Goal: Find specific page/section: Find specific page/section

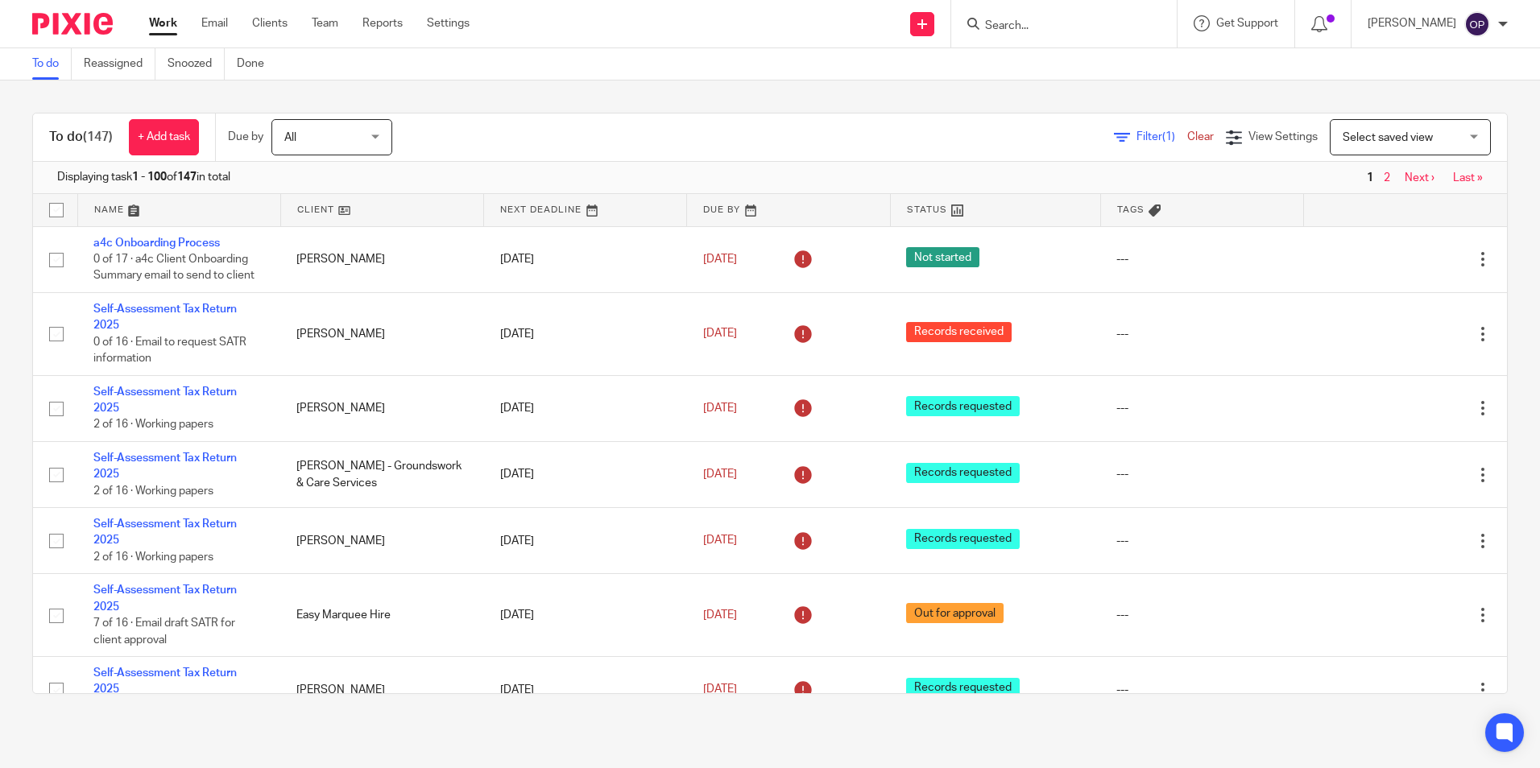
click at [1078, 21] on input "Search" at bounding box center [1055, 26] width 145 height 14
click at [1078, 27] on input "Search" at bounding box center [1055, 26] width 145 height 14
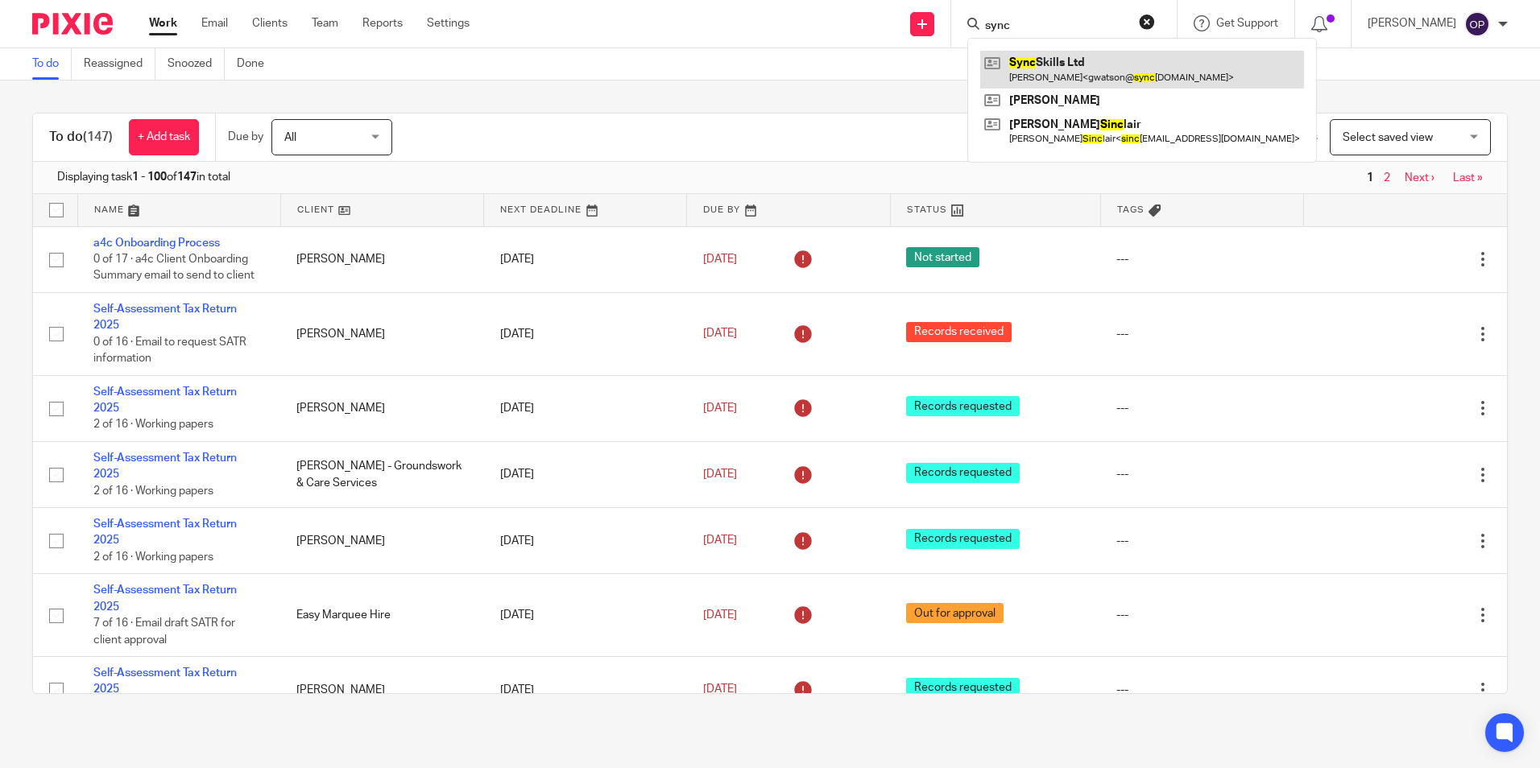
type input "sync"
click at [1087, 71] on link at bounding box center [1142, 69] width 324 height 37
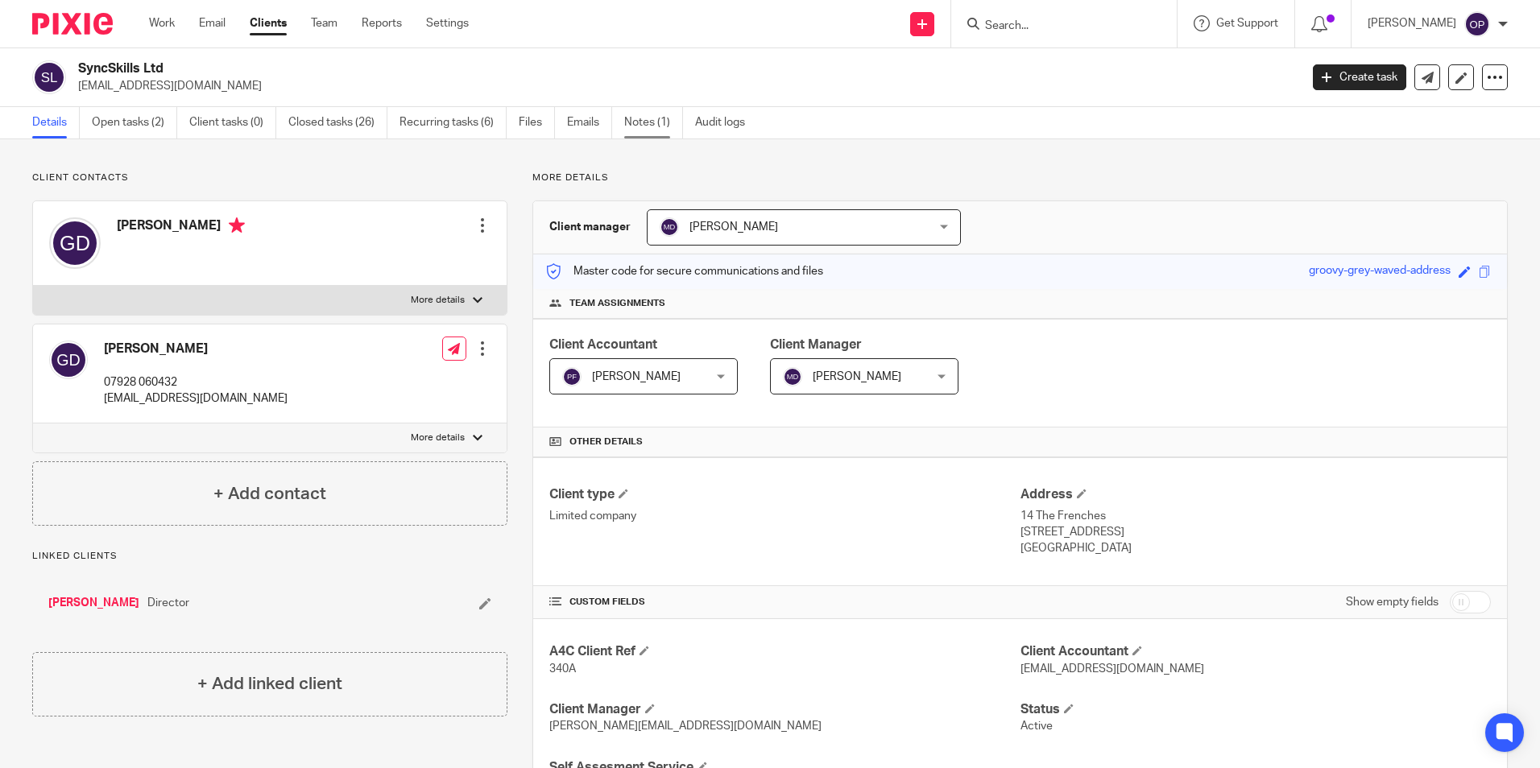
click at [628, 128] on link "Notes (1)" at bounding box center [653, 122] width 59 height 31
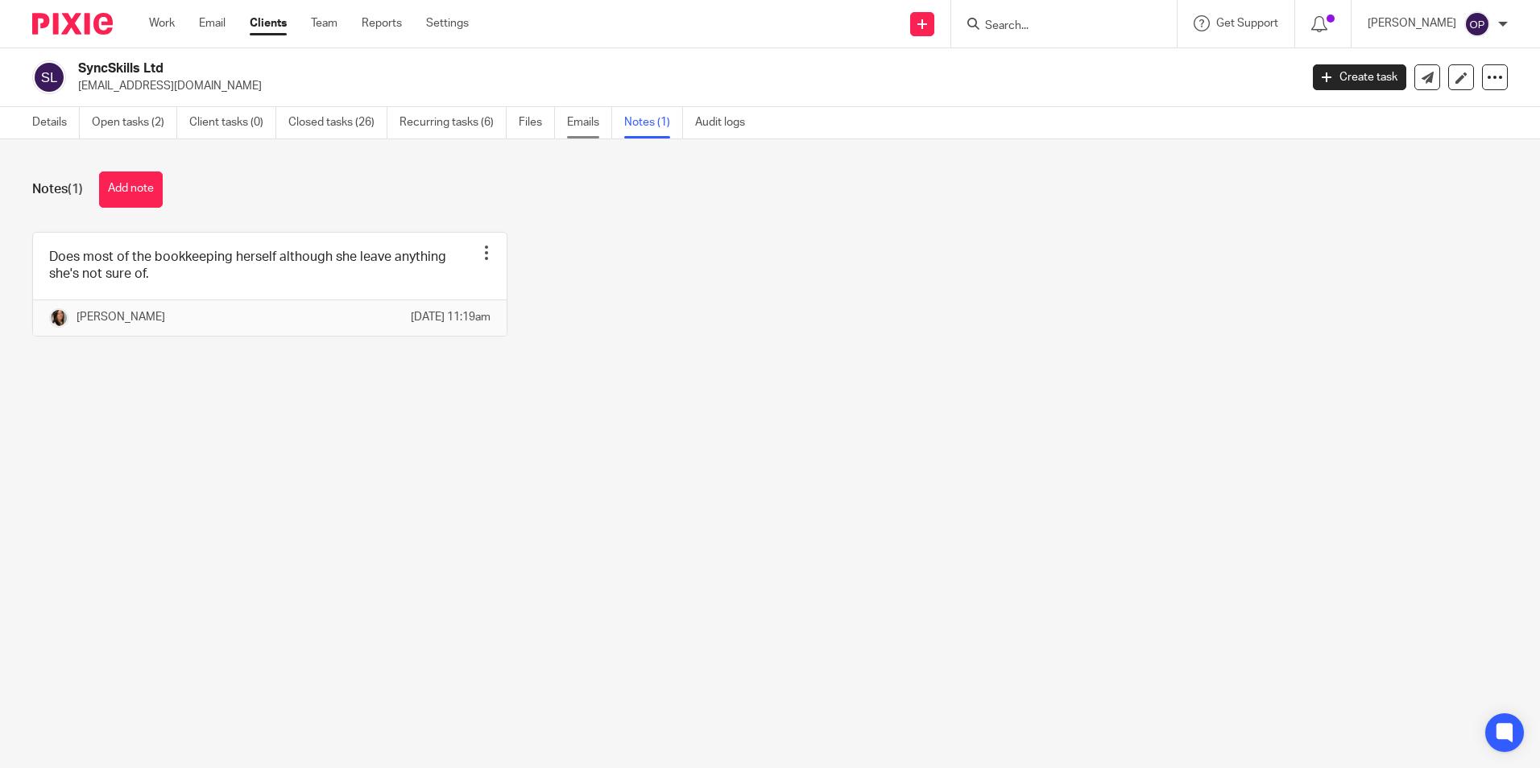
click at [593, 123] on link "Emails" at bounding box center [589, 122] width 45 height 31
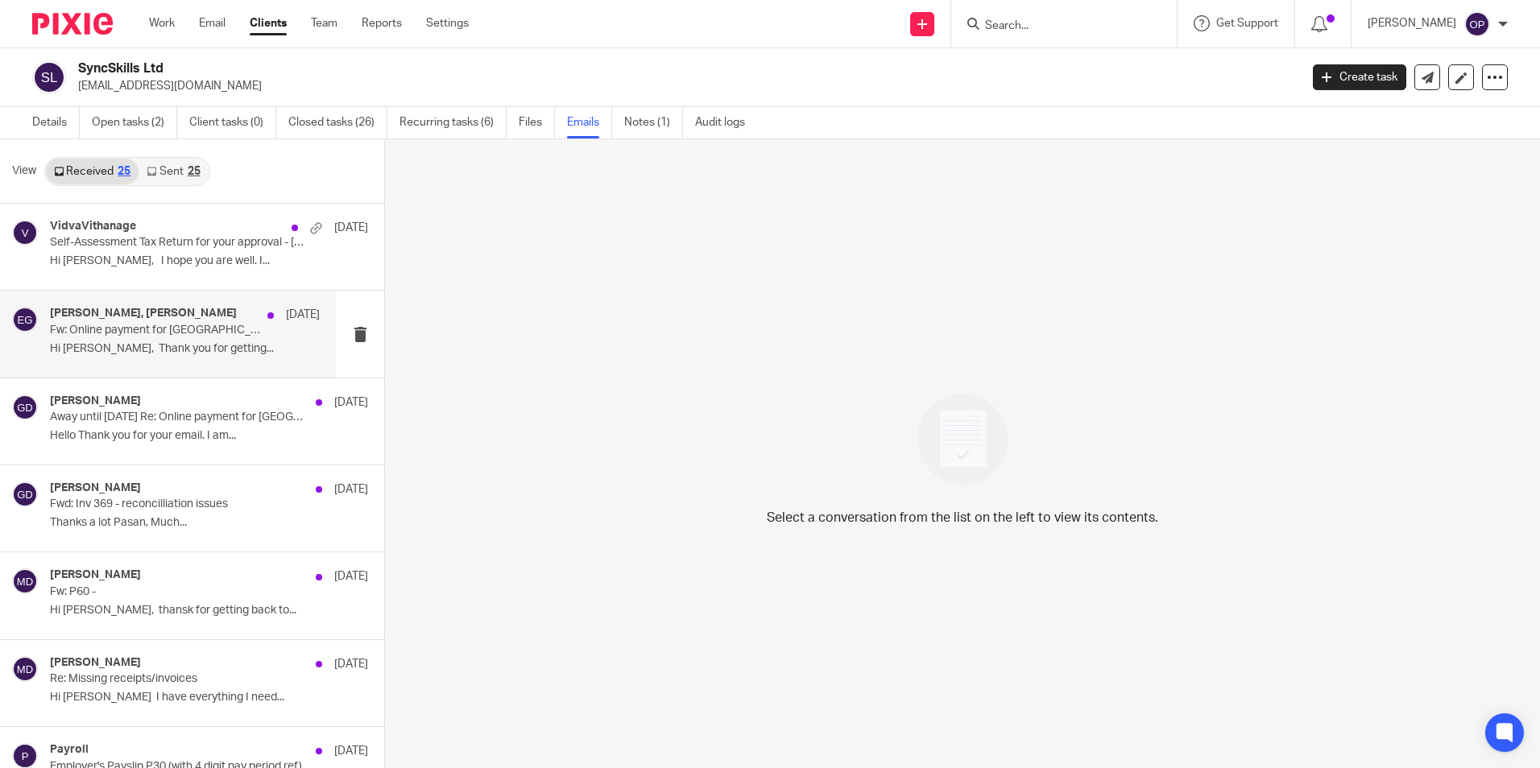
click at [196, 363] on div "Gaëlle Delmas-Watson, Esther Guy 30 Jul Fw: Online payment for USA Hi Pasan, Th…" at bounding box center [168, 334] width 336 height 86
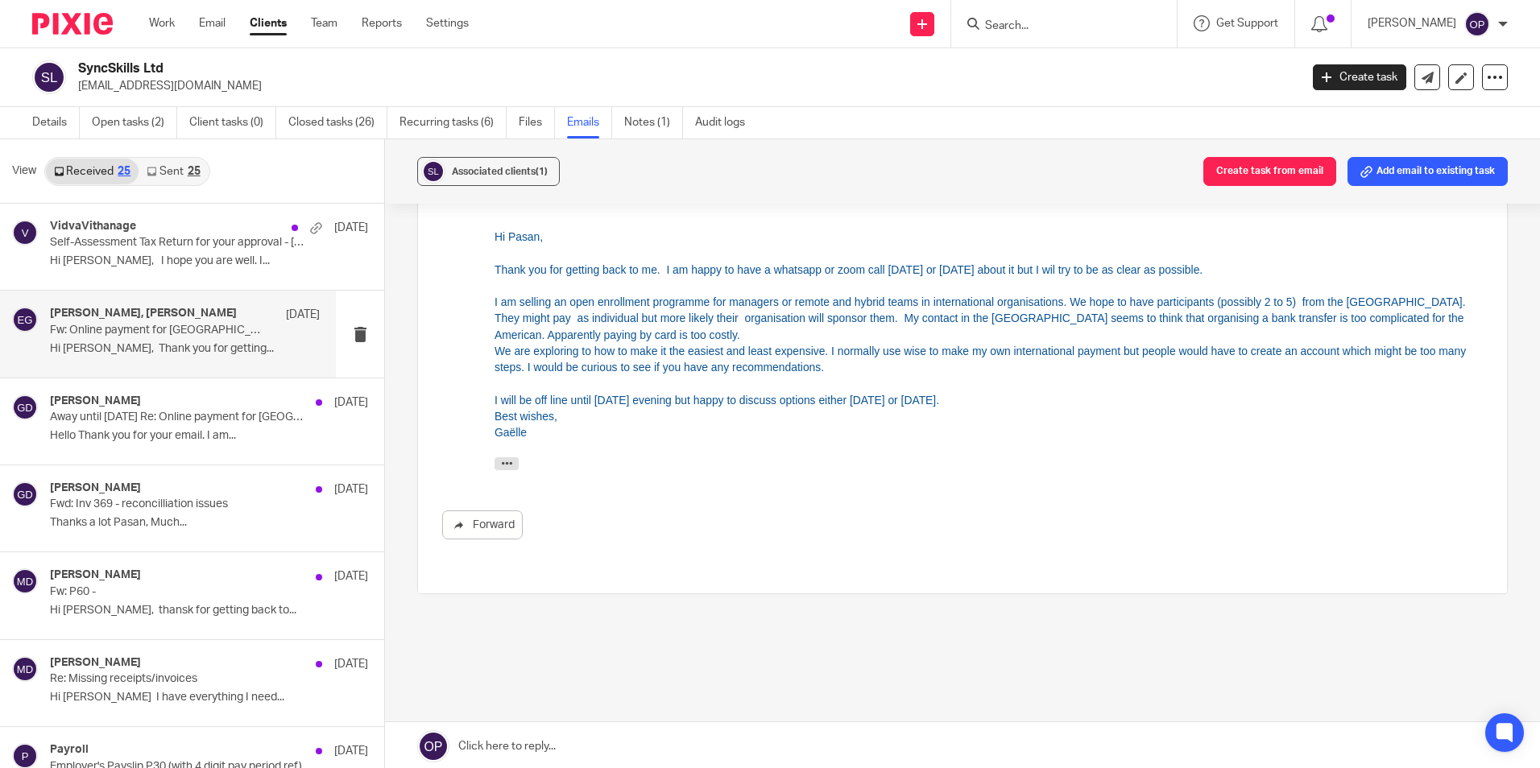
scroll to position [2, 0]
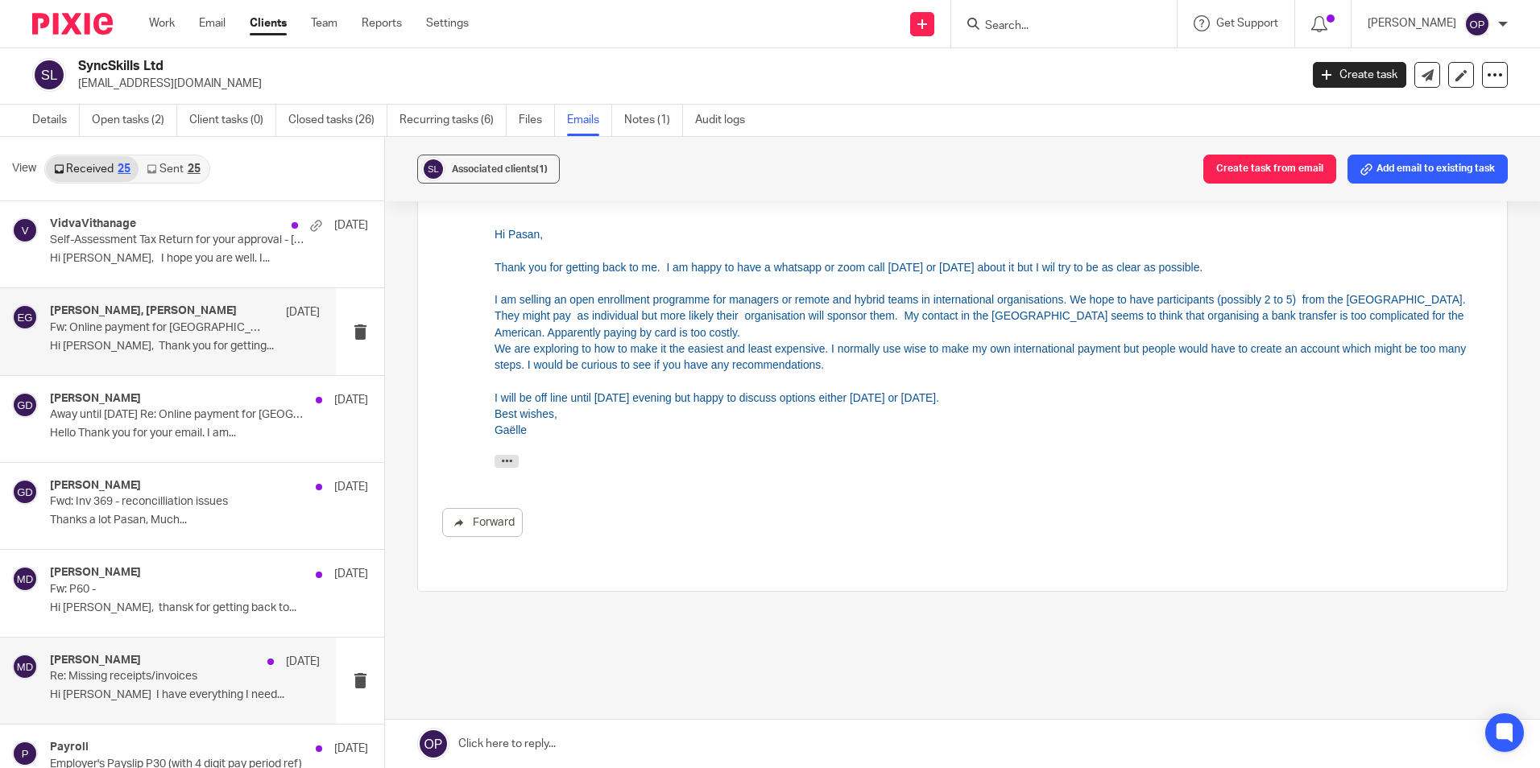
click at [235, 705] on div "Meghan Dumphreys 1 Jul Re: Missing receipts/invoices Hi Gaelle I have everythin…" at bounding box center [185, 681] width 270 height 54
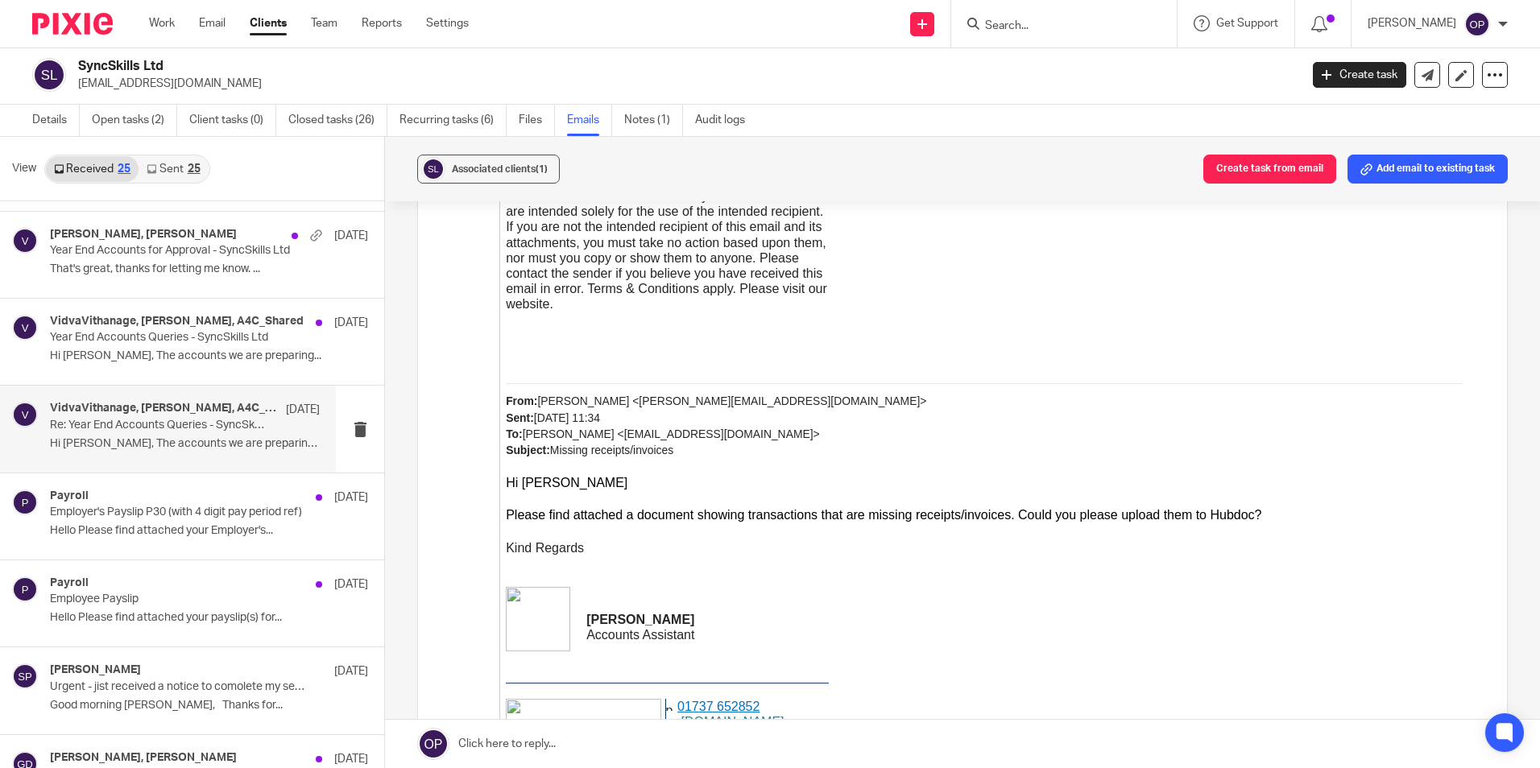
scroll to position [1208, 0]
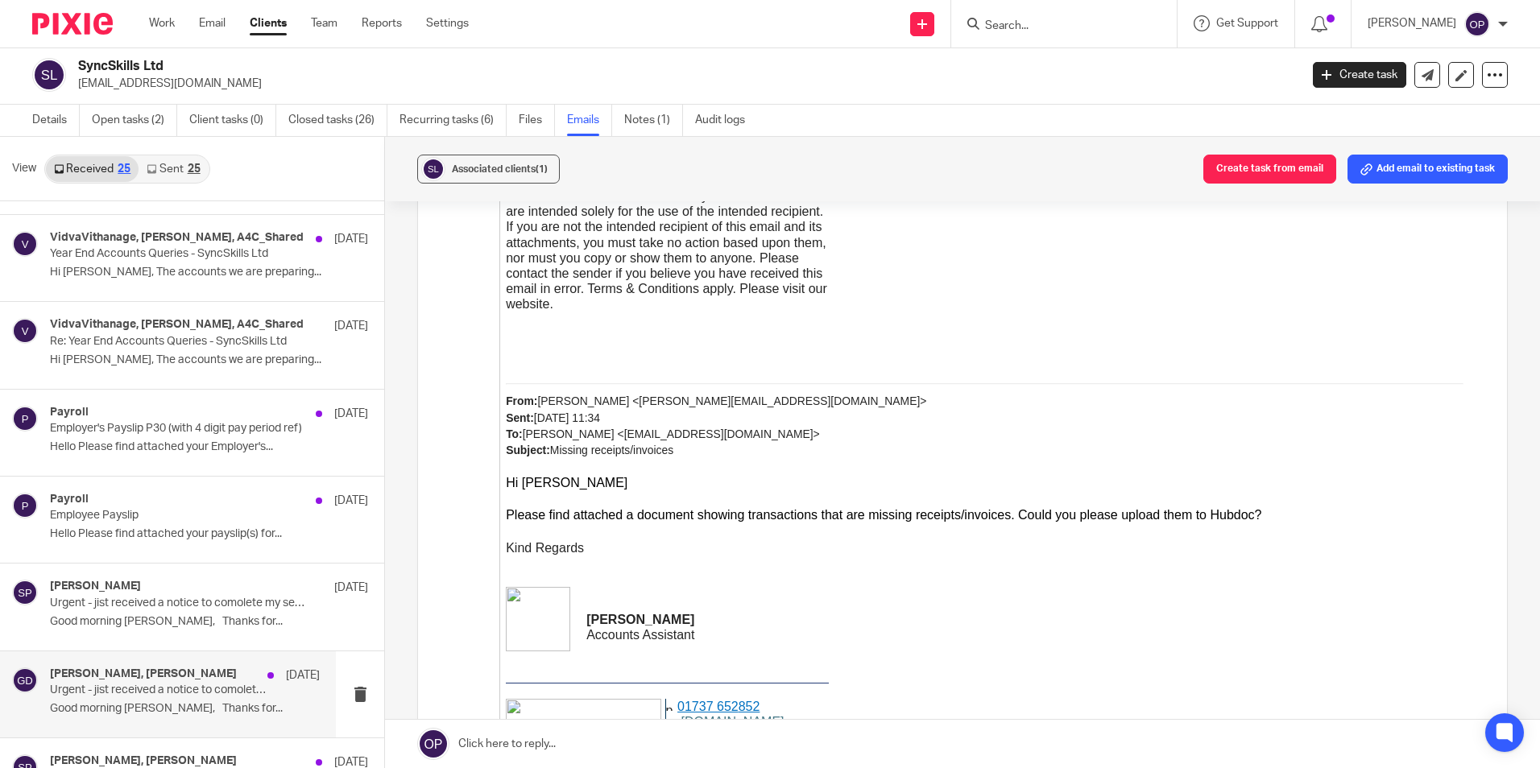
click at [155, 681] on h4 "Gaëlle Delmas-Watson, Sarah Parsons" at bounding box center [143, 675] width 187 height 14
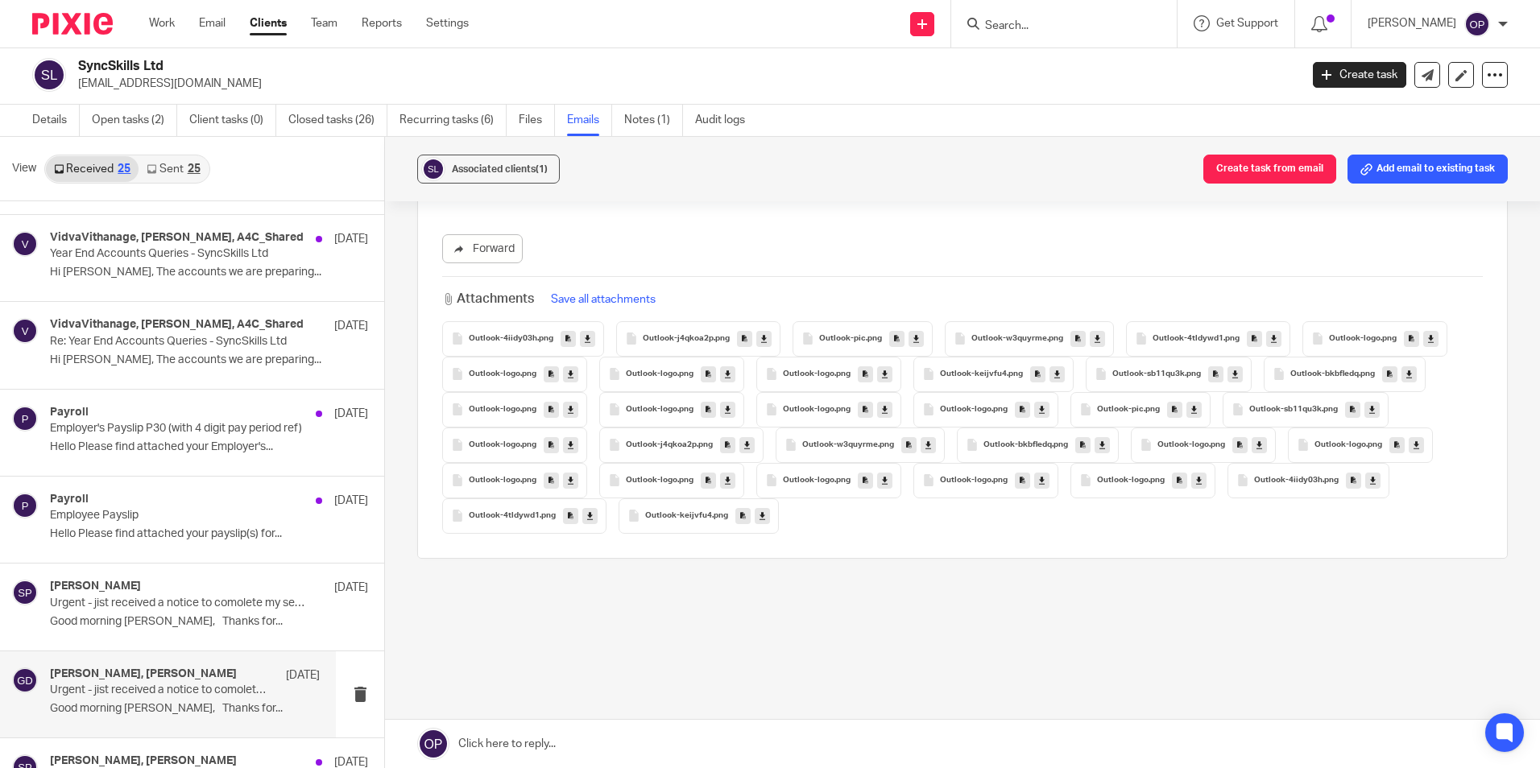
scroll to position [0, 0]
